Goal: Task Accomplishment & Management: Complete application form

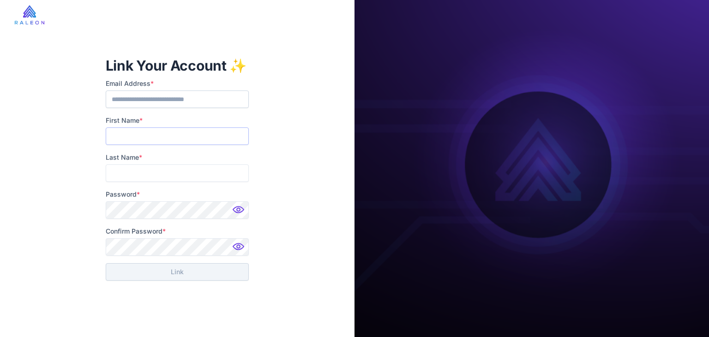
click at [159, 138] on input "First Name *" at bounding box center [177, 136] width 143 height 18
type input "******"
type input "*"
click at [0, 0] on com-1password-button at bounding box center [0, 0] width 0 height 0
click at [246, 210] on img at bounding box center [239, 212] width 18 height 18
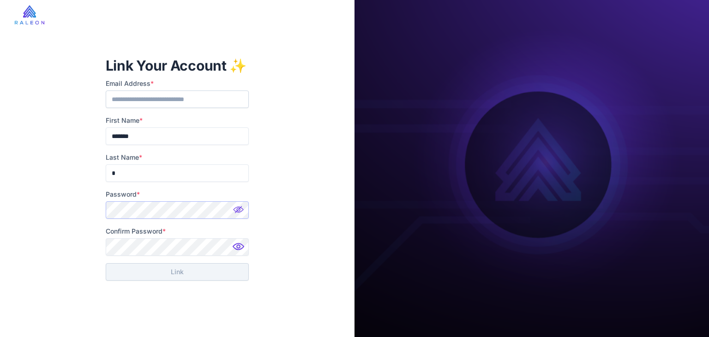
click at [72, 203] on div "**********" at bounding box center [177, 168] width 354 height 337
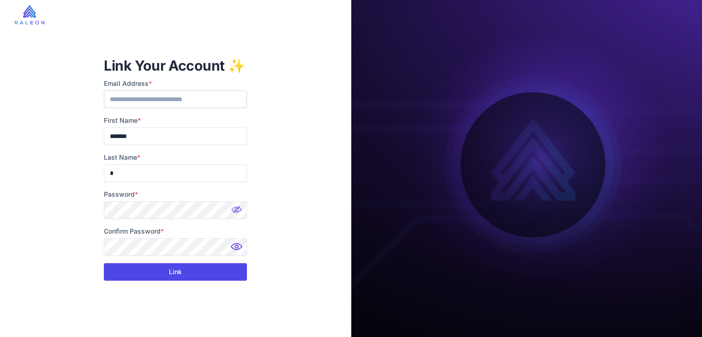
click at [186, 268] on button "Link" at bounding box center [175, 272] width 143 height 18
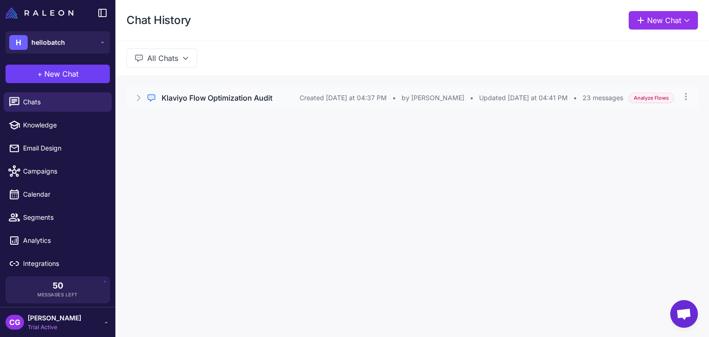
click at [218, 97] on h3 "Klaviyo Flow Optimization Audit" at bounding box center [217, 97] width 111 height 11
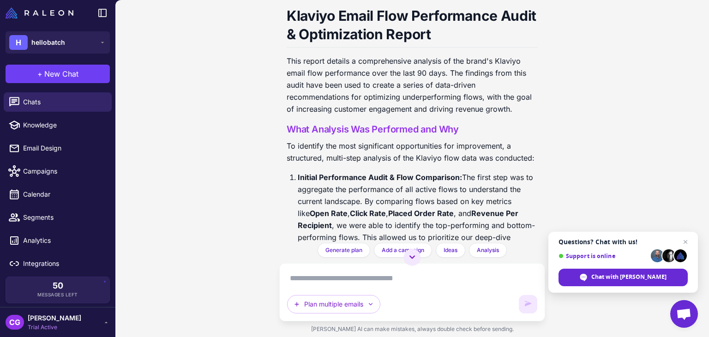
scroll to position [923, 0]
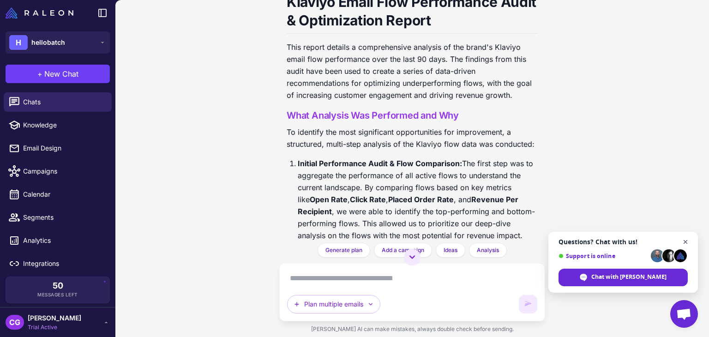
click at [680, 238] on span "Close chat" at bounding box center [686, 242] width 12 height 12
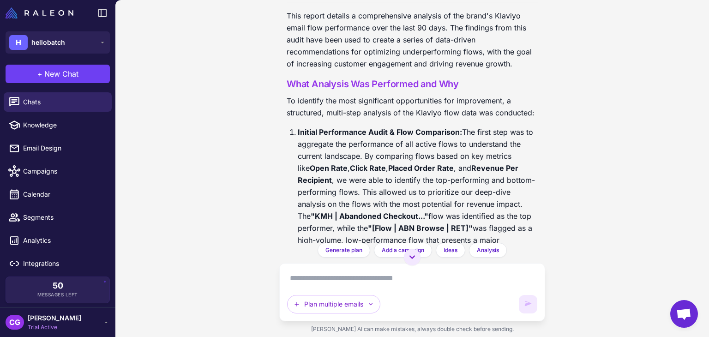
scroll to position [1015, 0]
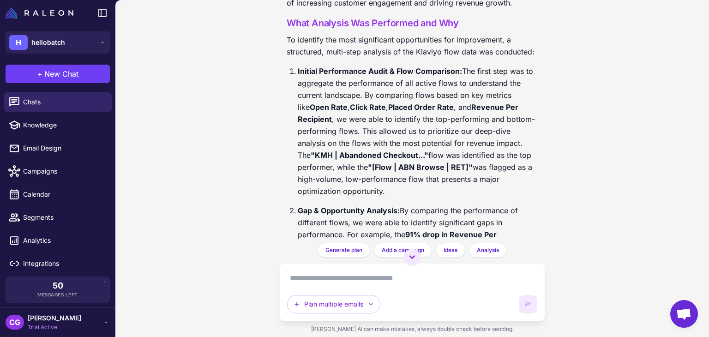
click at [691, 310] on span "Open chat" at bounding box center [684, 314] width 28 height 28
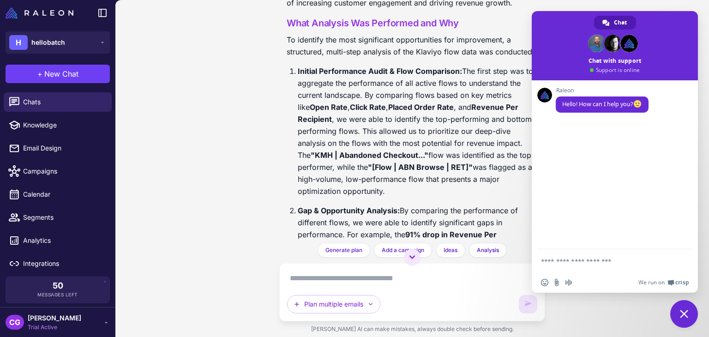
click at [682, 312] on span "Close chat" at bounding box center [684, 314] width 8 height 8
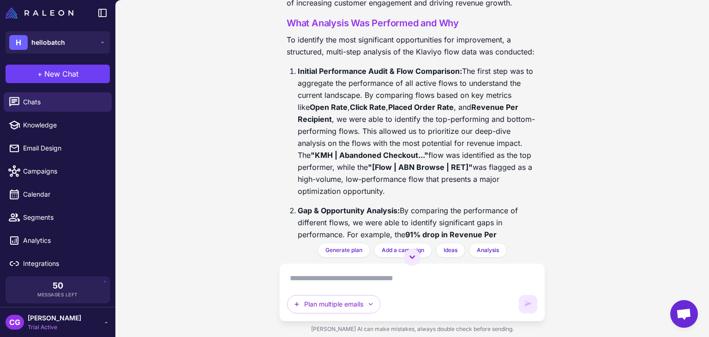
click at [682, 312] on span "Open chat" at bounding box center [683, 314] width 15 height 13
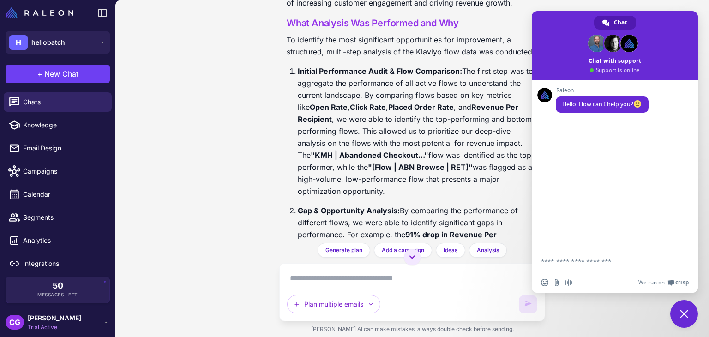
click at [628, 45] on span at bounding box center [629, 44] width 18 height 18
click at [172, 122] on div "Klaviyo Flow Optimization Audit 2 days ago Analyze the performance of my curren…" at bounding box center [412, 168] width 594 height 337
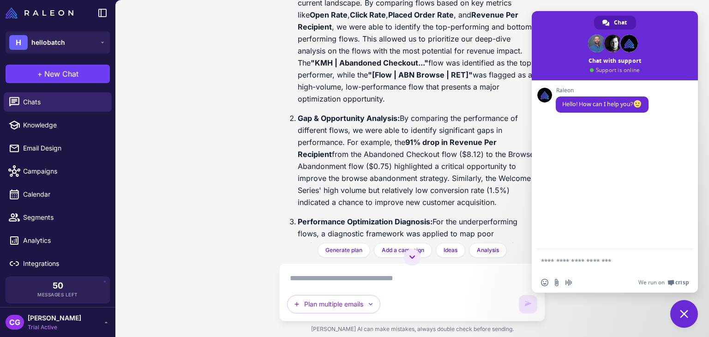
click at [526, 49] on p "Initial Performance Audit & Flow Comparison: The first step was to aggregate th…" at bounding box center [418, 39] width 240 height 132
click at [688, 311] on span "Close chat" at bounding box center [684, 314] width 8 height 8
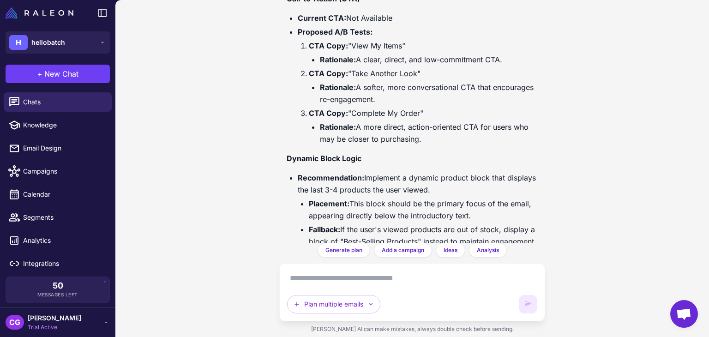
scroll to position [2904, 0]
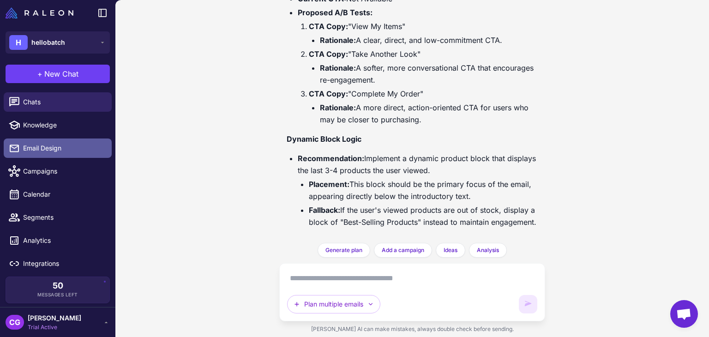
click at [48, 143] on link "Email Design" at bounding box center [58, 147] width 108 height 19
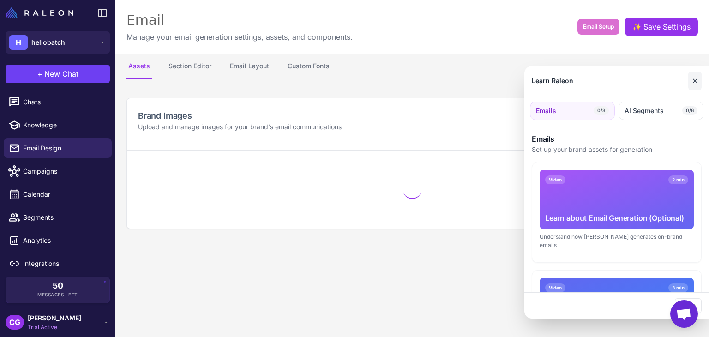
click at [698, 85] on button "✕" at bounding box center [694, 81] width 13 height 18
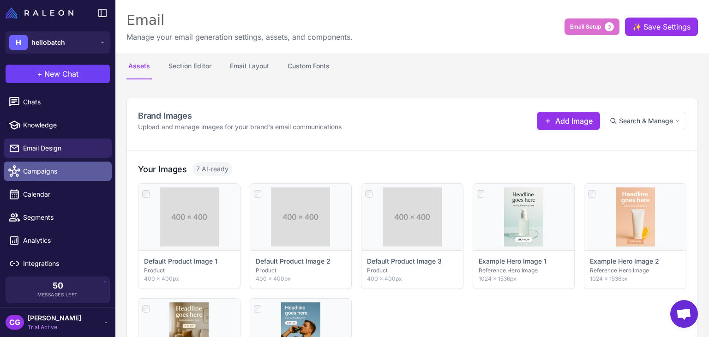
click at [59, 176] on span "Campaigns" at bounding box center [63, 171] width 81 height 10
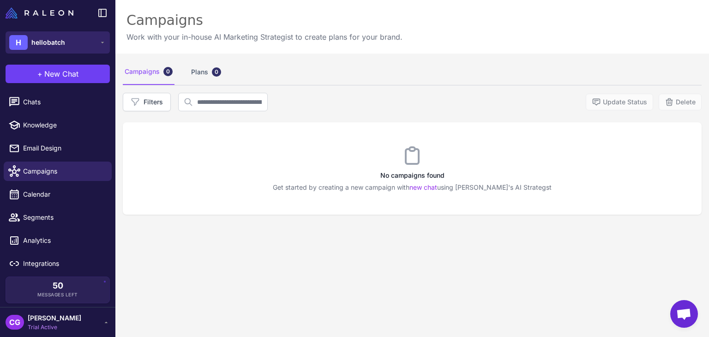
click at [95, 43] on button "H hellobatch" at bounding box center [58, 42] width 104 height 22
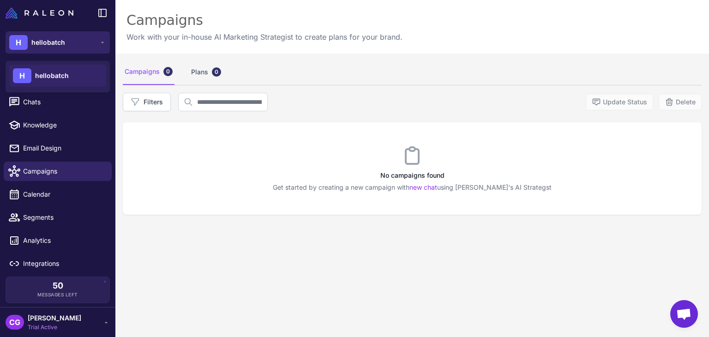
click at [95, 43] on button "H hellobatch" at bounding box center [58, 42] width 104 height 22
